Goal: Find specific page/section: Find specific page/section

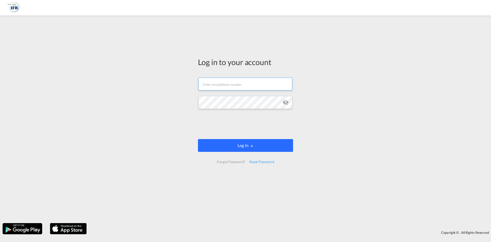
type input "[PERSON_NAME][DOMAIN_NAME][EMAIL_ADDRESS][DOMAIN_NAME]"
click at [222, 145] on button "Log In" at bounding box center [245, 145] width 95 height 13
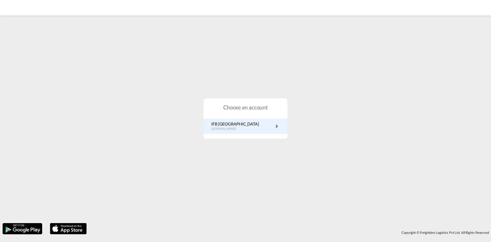
click at [245, 133] on div "IFB Germany [DOMAIN_NAME]" at bounding box center [246, 125] width 84 height 15
click at [267, 128] on link "IFB Germany [DOMAIN_NAME]" at bounding box center [245, 126] width 69 height 10
